Goal: Task Accomplishment & Management: Manage account settings

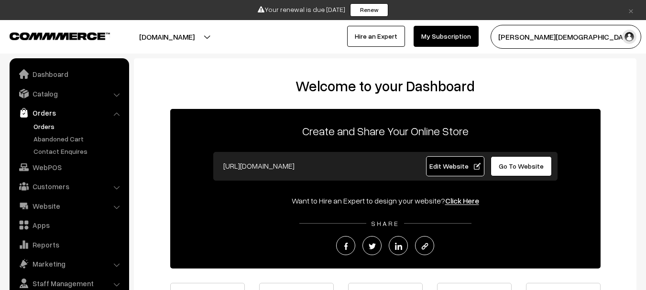
click at [44, 130] on link "Orders" at bounding box center [78, 126] width 95 height 10
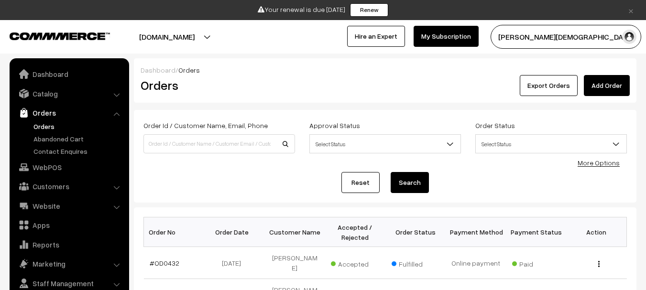
click at [209, 146] on input at bounding box center [219, 143] width 152 height 19
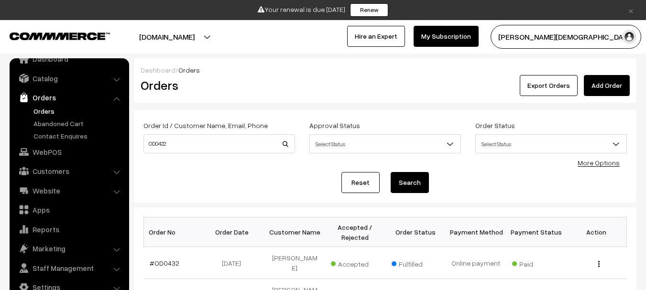
type input "OD0422"
click at [391, 172] on button "Search" at bounding box center [410, 182] width 38 height 21
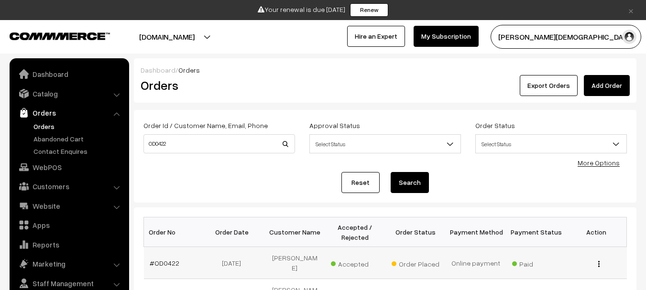
scroll to position [15, 0]
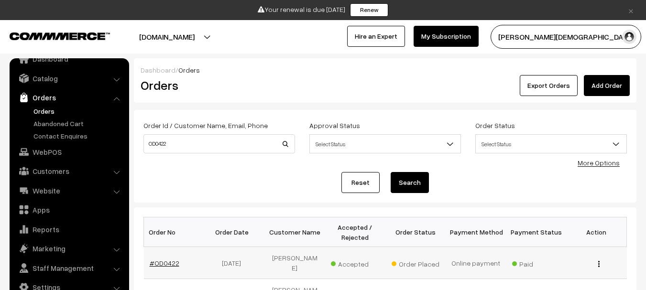
click at [154, 259] on link "#OD0422" at bounding box center [165, 263] width 30 height 8
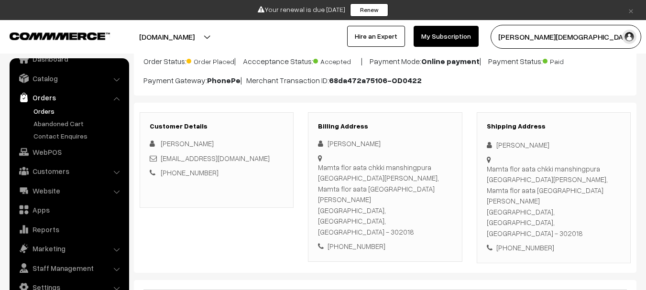
scroll to position [96, 0]
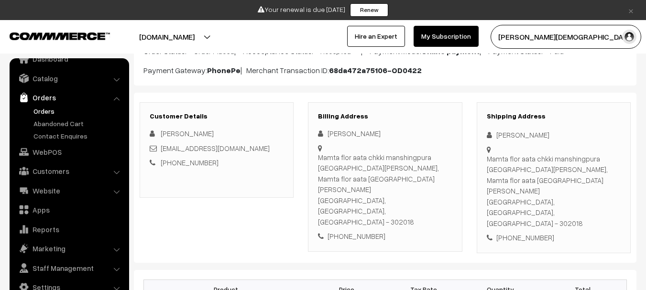
click at [529, 232] on div "[PHONE_NUMBER]" at bounding box center [554, 237] width 134 height 11
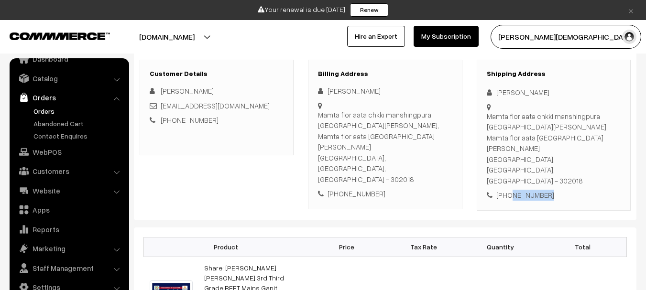
scroll to position [239, 0]
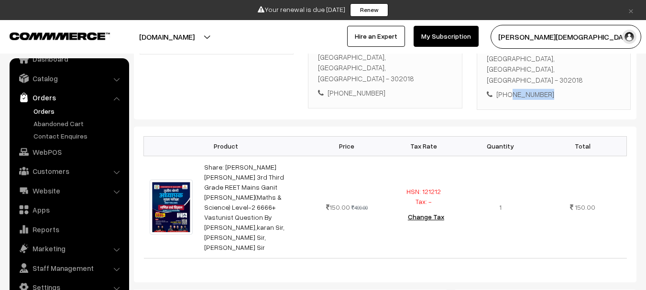
copy div "8619360072"
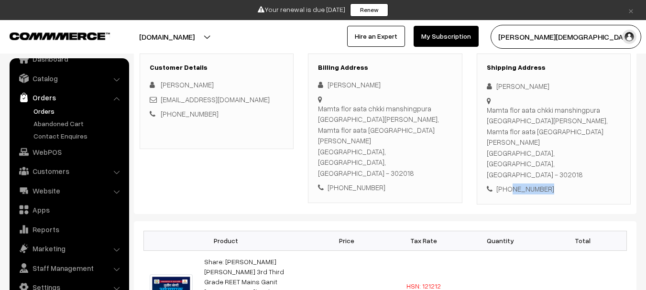
scroll to position [143, 0]
click at [508, 87] on div "[PERSON_NAME]" at bounding box center [554, 87] width 134 height 11
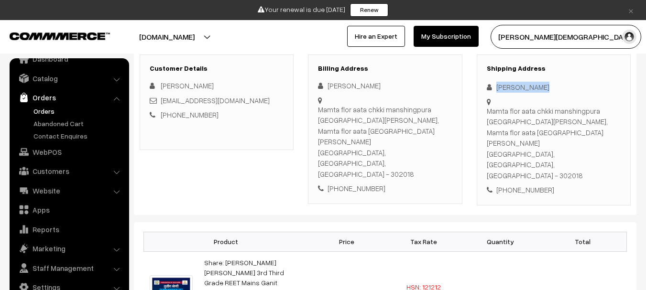
click at [508, 87] on div "[PERSON_NAME]" at bounding box center [554, 87] width 134 height 11
copy div "[PERSON_NAME]"
click at [525, 185] on div "[PHONE_NUMBER]" at bounding box center [554, 190] width 134 height 11
copy div "8619360072"
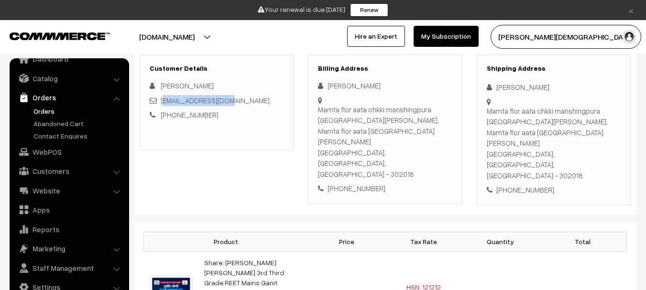
copy link "p6685166@gmail.com"
copy div
copy div "[EMAIL_ADDRESS][DOMAIN_NAME]"
drag, startPoint x: 230, startPoint y: 101, endPoint x: 160, endPoint y: 105, distance: 69.9
click at [160, 105] on div "[EMAIL_ADDRESS][DOMAIN_NAME]" at bounding box center [217, 100] width 134 height 11
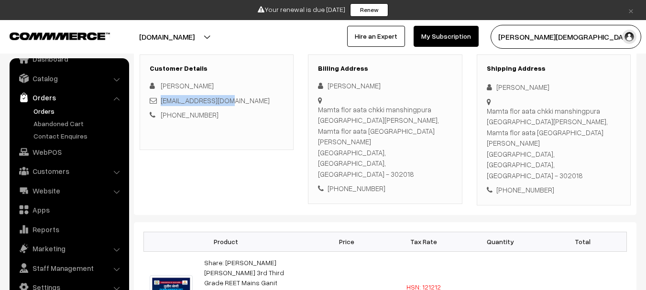
copy link "[EMAIL_ADDRESS][DOMAIN_NAME]"
click at [373, 113] on div "Mamta flor aata chkki manshingpura Tonk road chorma centre ghandi nager railway…" at bounding box center [385, 142] width 134 height 76
copy div "Mamta flor aata chkki manshingpura [GEOGRAPHIC_DATA][PERSON_NAME], Mamta flor a…"
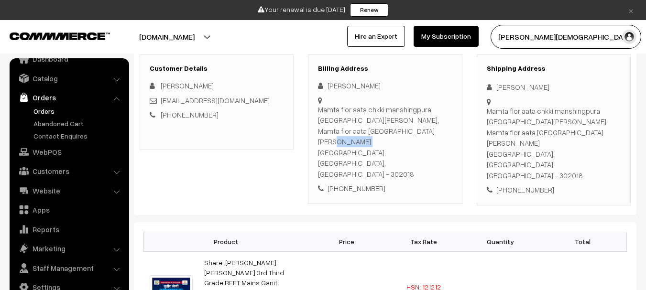
click at [323, 117] on div "Mamta flor aata chkki manshingpura Tonk road chorma centre ghandi nager railway…" at bounding box center [385, 142] width 134 height 76
click at [323, 110] on div "Mamta flor aata chkki manshingpura Tonk road chorma centre ghandi nager railway…" at bounding box center [385, 142] width 134 height 76
drag, startPoint x: 323, startPoint y: 110, endPoint x: 339, endPoint y: 110, distance: 15.8
click at [339, 110] on div "Mamta flor aata chkki manshingpura Tonk road chorma centre ghandi nager railway…" at bounding box center [385, 142] width 134 height 76
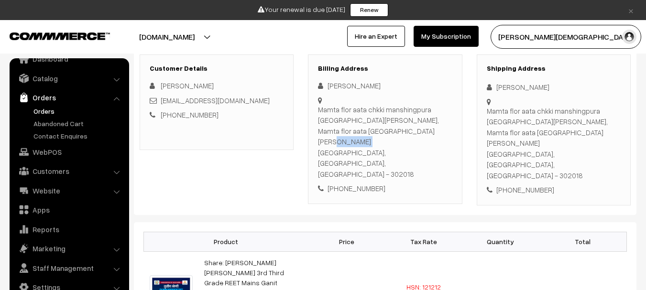
click at [330, 110] on div "Mamta flor aata chkki manshingpura Tonk road chorma centre ghandi nager railway…" at bounding box center [385, 142] width 134 height 76
drag, startPoint x: 330, startPoint y: 110, endPoint x: 323, endPoint y: 122, distance: 13.3
click at [323, 122] on div "Mamta flor aata chkki manshingpura Tonk road chorma centre ghandi nager railway…" at bounding box center [385, 142] width 134 height 76
click at [342, 120] on div "Mamta flor aata chkki manshingpura Tonk road chorma centre ghandi nager railway…" at bounding box center [385, 142] width 134 height 76
drag, startPoint x: 342, startPoint y: 120, endPoint x: 331, endPoint y: 131, distance: 15.9
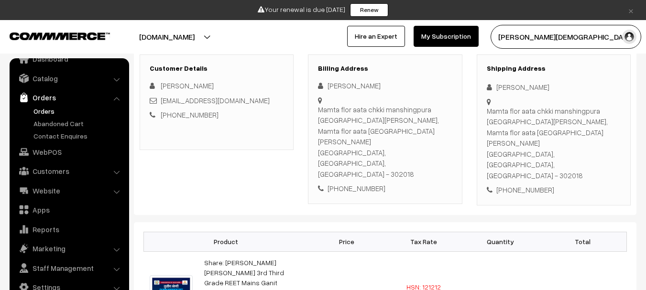
click at [331, 131] on div "Mamta flor aata chkki manshingpura Tonk road chorma centre ghandi nager railway…" at bounding box center [385, 142] width 134 height 76
copy div "chorma centre ghandi nager railway station"
click at [405, 145] on div "Mamta flor aata chkki manshingpura Tonk road chorma centre ghandi nager railway…" at bounding box center [385, 142] width 134 height 76
copy div "station"
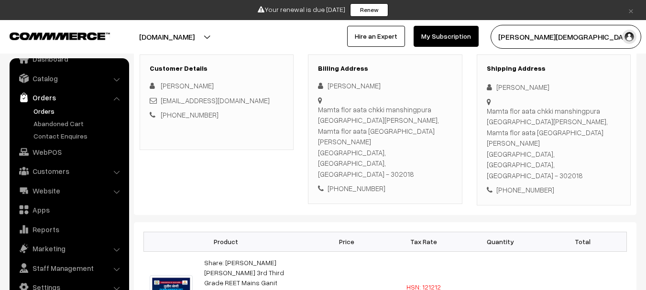
click at [402, 151] on div "Mamta flor aata chkki manshingpura Tonk road chorma centre ghandi nager railway…" at bounding box center [385, 142] width 134 height 76
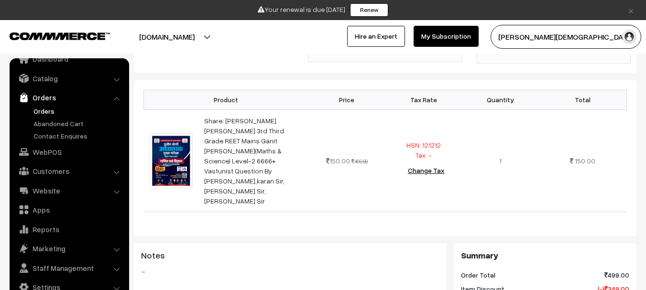
scroll to position [287, 0]
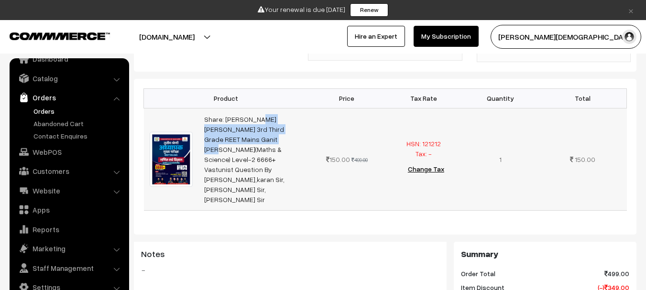
drag, startPoint x: 201, startPoint y: 91, endPoint x: 268, endPoint y: 112, distance: 70.3
click at [268, 112] on td "Share: [PERSON_NAME] [PERSON_NAME] 3rd Third Grade REET Mains Ganit [PERSON_NAM…" at bounding box center [253, 159] width 110 height 102
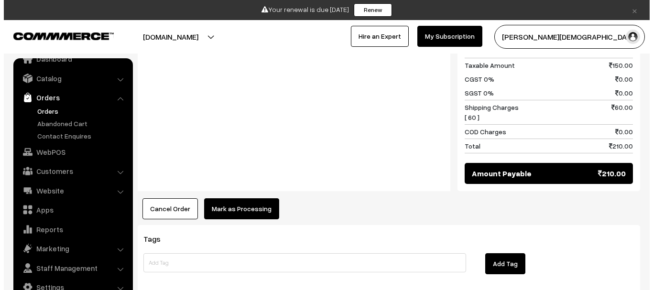
scroll to position [566, 0]
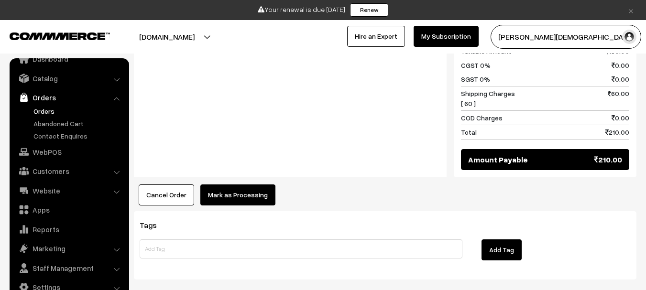
click at [254, 185] on button "Mark as Processing" at bounding box center [237, 195] width 75 height 21
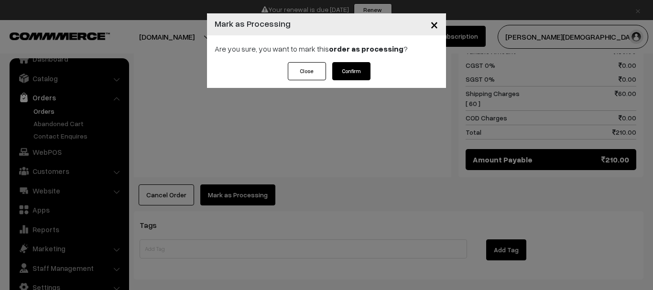
click at [362, 80] on div "Close Confirm" at bounding box center [326, 75] width 239 height 26
click at [362, 80] on button "Confirm" at bounding box center [351, 71] width 38 height 18
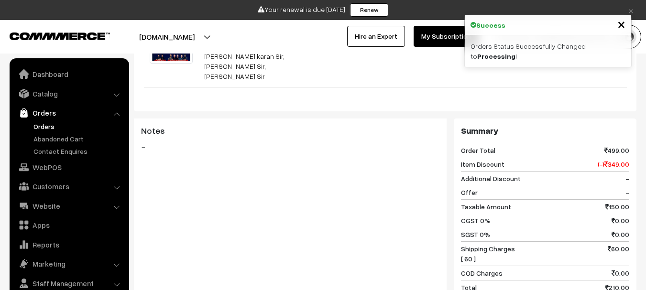
scroll to position [15, 0]
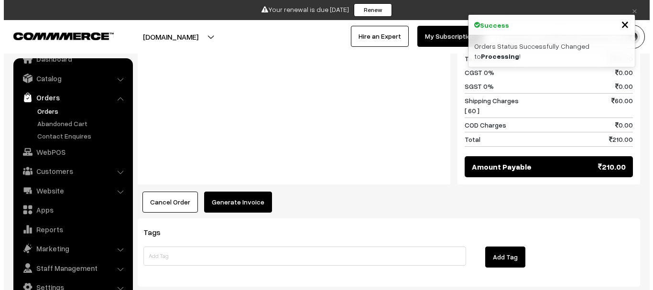
scroll to position [566, 0]
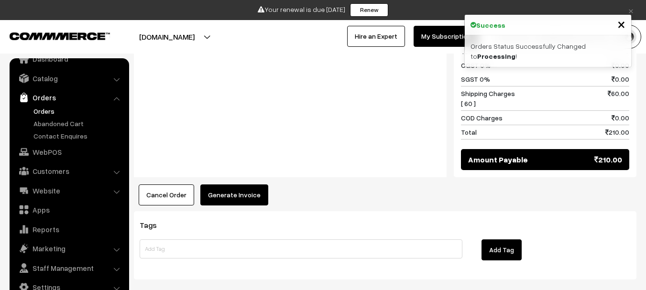
click at [227, 185] on button "Generate Invoice" at bounding box center [234, 195] width 68 height 21
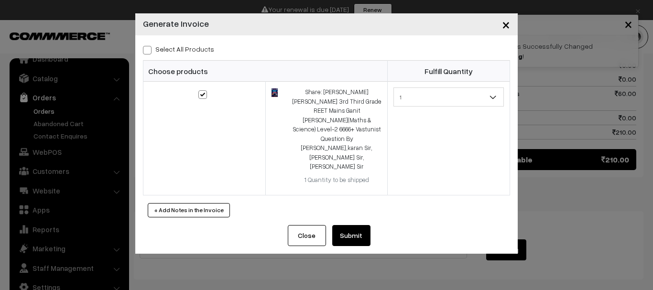
click at [358, 225] on button "Submit" at bounding box center [351, 235] width 38 height 21
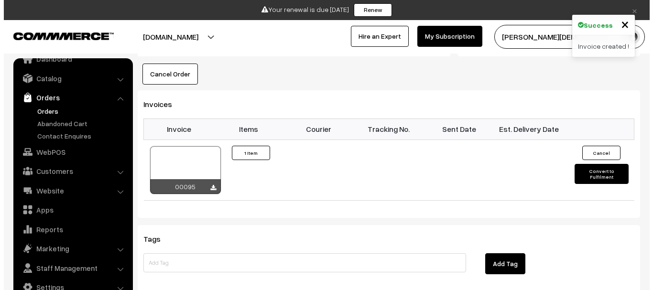
scroll to position [614, 0]
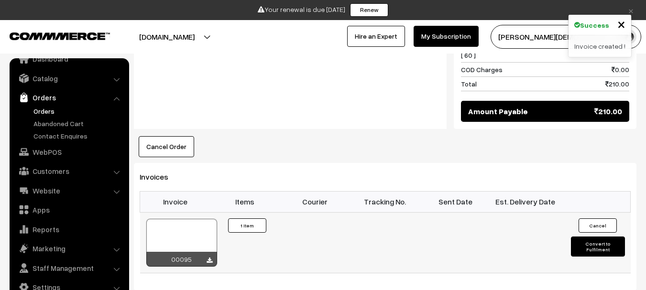
click at [594, 237] on button "Convert to Fulfilment" at bounding box center [598, 247] width 54 height 20
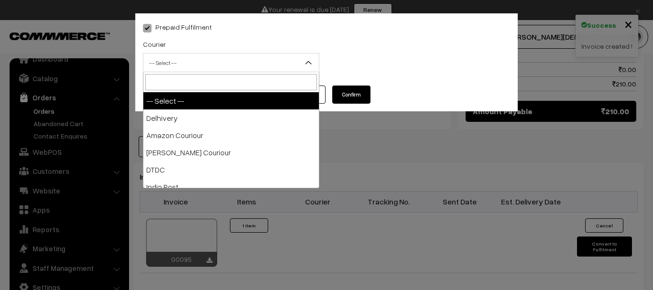
click at [242, 63] on span "-- Select --" at bounding box center [231, 63] width 176 height 17
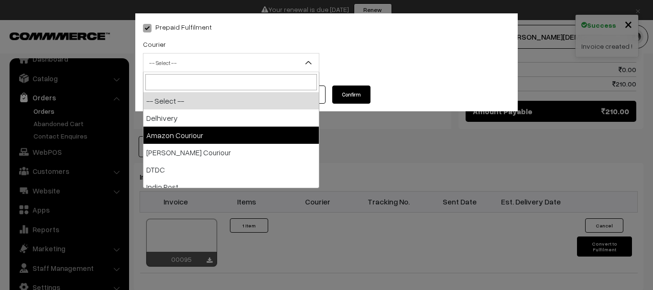
select select "2"
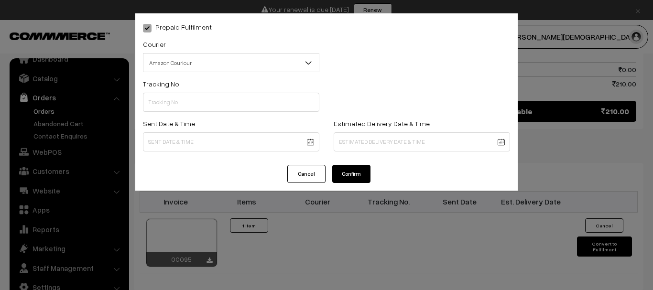
click at [216, 91] on div "Tracking No" at bounding box center [231, 95] width 176 height 34
click at [208, 102] on input "text" at bounding box center [231, 102] width 176 height 19
paste input "364221184728"
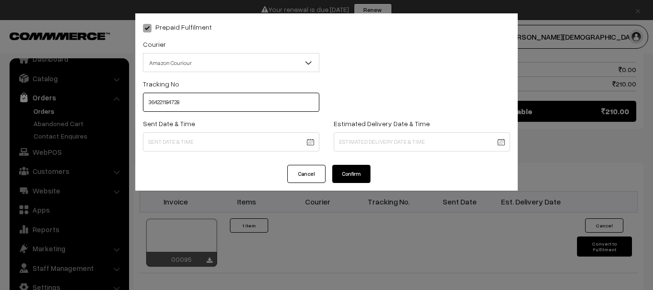
type input "364221184728"
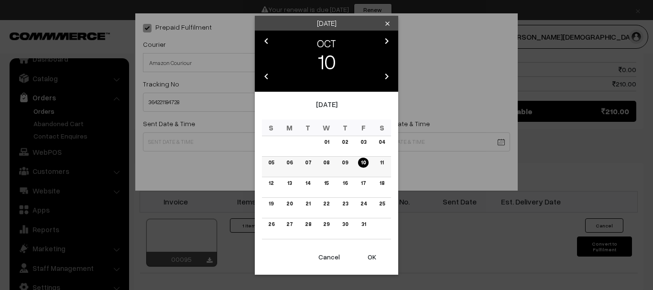
click at [362, 163] on link "10" at bounding box center [363, 163] width 11 height 10
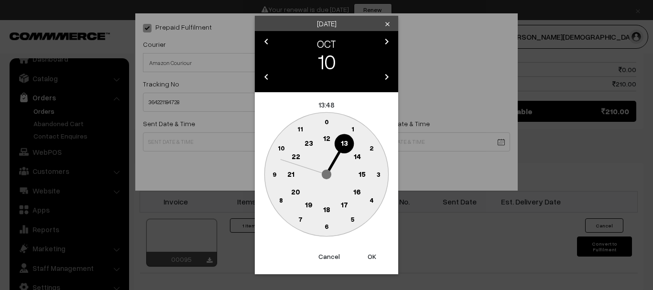
click at [326, 210] on text "18" at bounding box center [326, 209] width 7 height 9
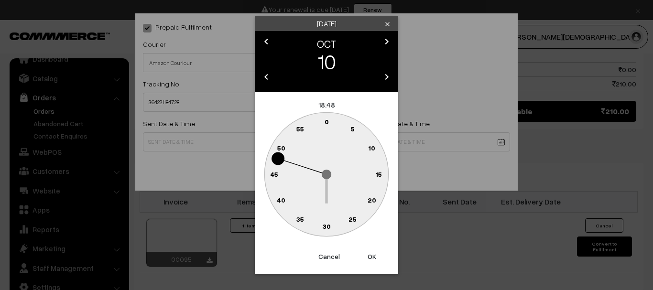
click at [328, 221] on circle at bounding box center [327, 227] width 20 height 20
type input "10-10-2025 18:30"
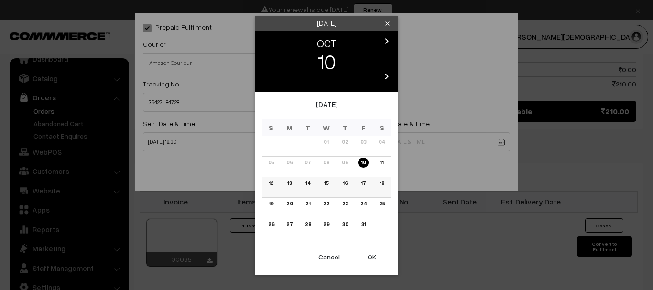
click at [310, 186] on link "14" at bounding box center [308, 183] width 11 height 10
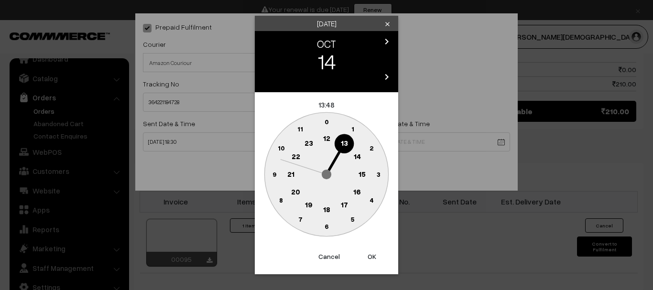
click at [328, 205] on text "18" at bounding box center [326, 209] width 7 height 9
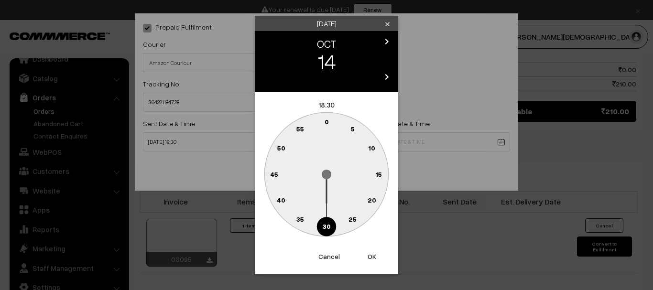
type input "14-10-2025 18:30"
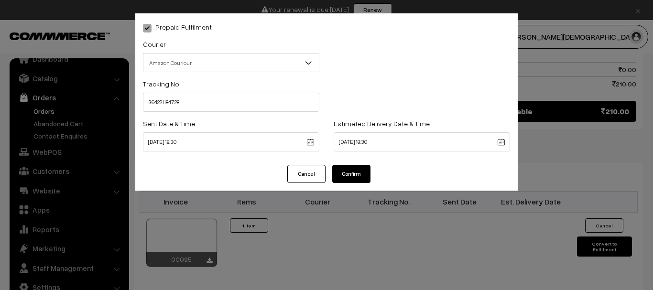
click at [360, 190] on div "Cancel Confirm" at bounding box center [326, 178] width 383 height 26
click at [358, 185] on div "Cancel Confirm" at bounding box center [326, 178] width 383 height 26
click at [357, 176] on button "Confirm" at bounding box center [351, 174] width 38 height 18
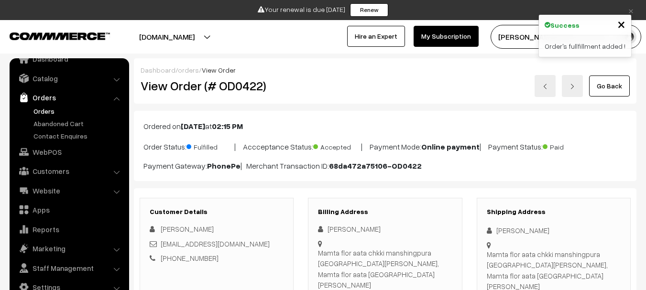
click at [244, 83] on h2 "View Order (# OD0422)" at bounding box center [218, 85] width 154 height 15
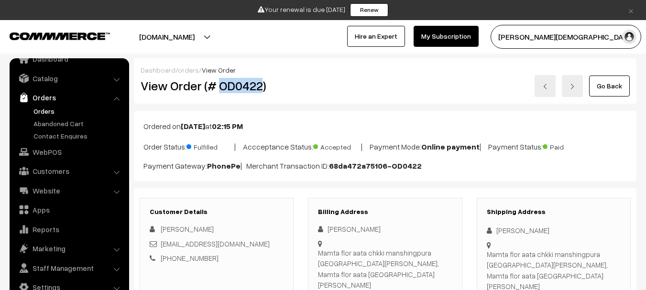
click at [244, 83] on h2 "View Order (# OD0422)" at bounding box center [218, 85] width 154 height 15
copy h2 "OD0422"
